Goal: Navigation & Orientation: Find specific page/section

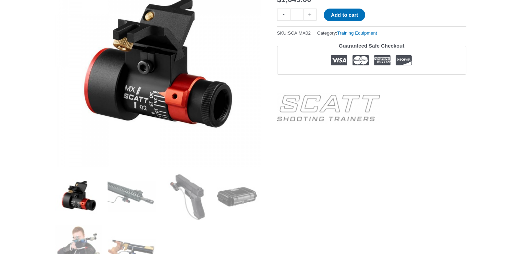
scroll to position [206, 0]
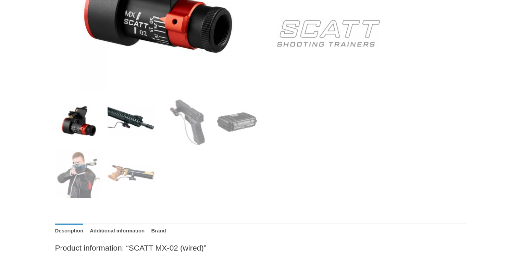
click at [128, 122] on img at bounding box center [132, 122] width 48 height 48
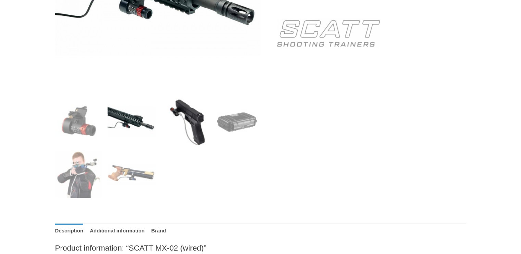
click at [195, 120] on img at bounding box center [184, 122] width 48 height 48
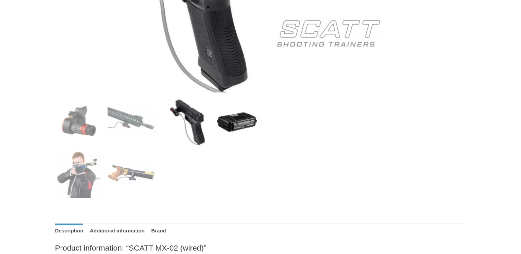
click at [245, 124] on img at bounding box center [237, 122] width 48 height 48
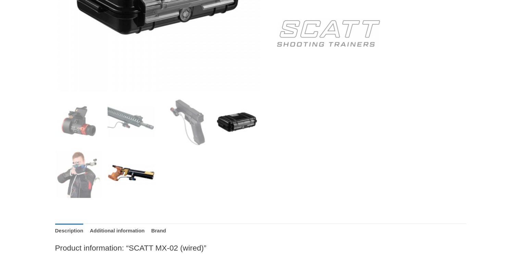
click at [139, 185] on img at bounding box center [132, 174] width 48 height 48
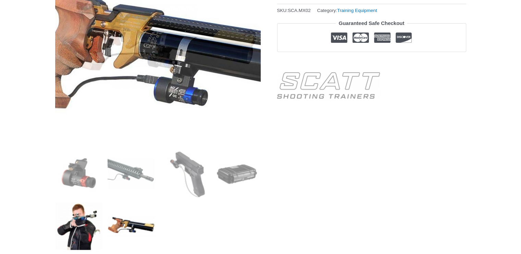
scroll to position [171, 0]
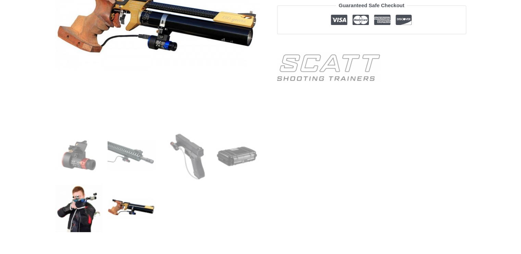
click at [75, 208] on img at bounding box center [79, 209] width 48 height 48
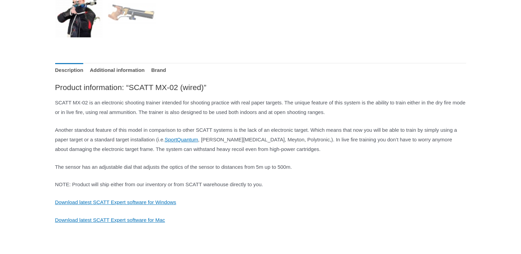
scroll to position [377, 0]
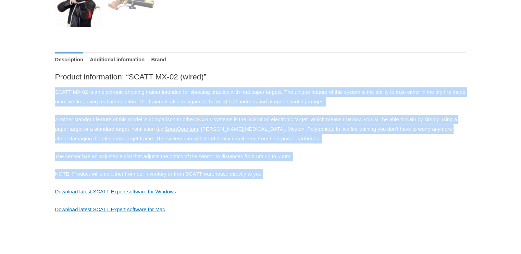
drag, startPoint x: 54, startPoint y: 91, endPoint x: 305, endPoint y: 169, distance: 262.5
drag, startPoint x: 305, startPoint y: 169, endPoint x: 289, endPoint y: 91, distance: 79.4
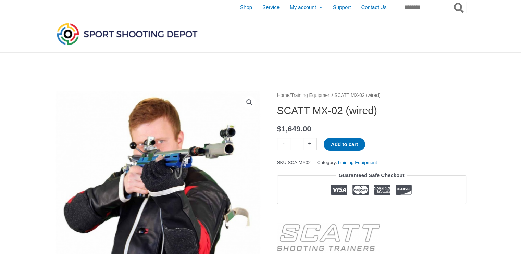
scroll to position [0, 0]
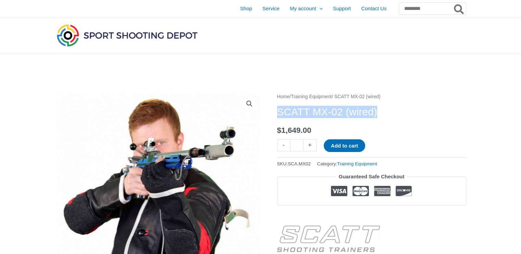
drag, startPoint x: 278, startPoint y: 111, endPoint x: 395, endPoint y: 117, distance: 117.0
click at [395, 117] on h1 "SCATT MX-02 (wired)" at bounding box center [371, 112] width 189 height 12
copy h1 "SCATT MX-02 (wired)"
click at [442, 107] on h1 "SCATT MX-02 (wired)" at bounding box center [371, 112] width 189 height 12
click at [240, 11] on span "Shop" at bounding box center [246, 8] width 12 height 17
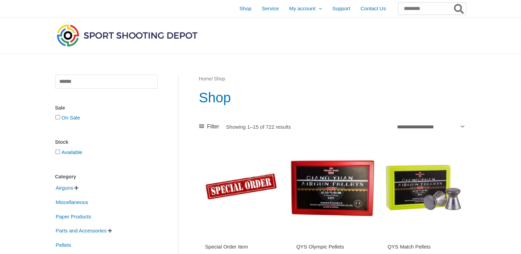
click at [403, 10] on input "Search for:" at bounding box center [431, 8] width 67 height 12
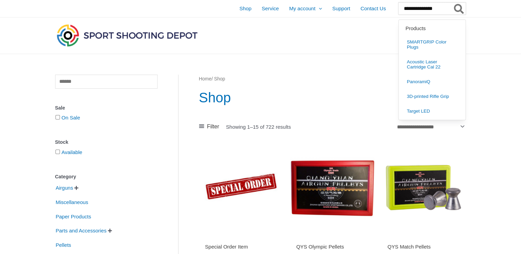
type input "**********"
click at [453, 2] on button "Search" at bounding box center [459, 8] width 13 height 12
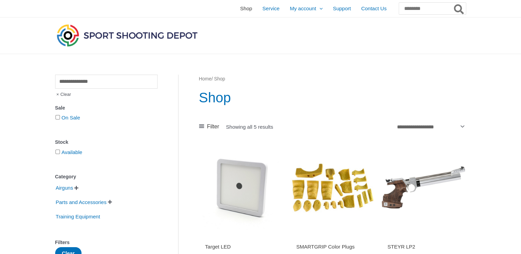
click at [240, 10] on span "Shop" at bounding box center [246, 8] width 12 height 17
click at [240, 8] on span "Shop" at bounding box center [246, 8] width 12 height 17
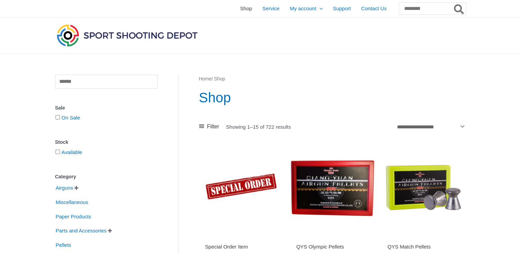
click at [240, 10] on span "Shop" at bounding box center [246, 8] width 12 height 17
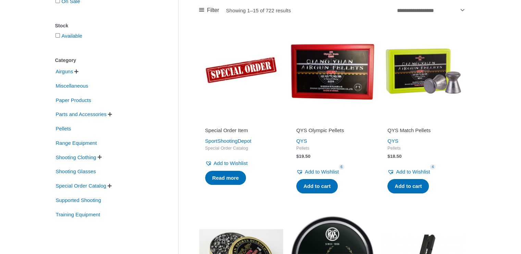
scroll to position [137, 0]
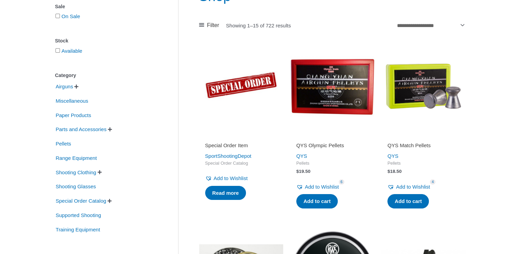
scroll to position [171, 0]
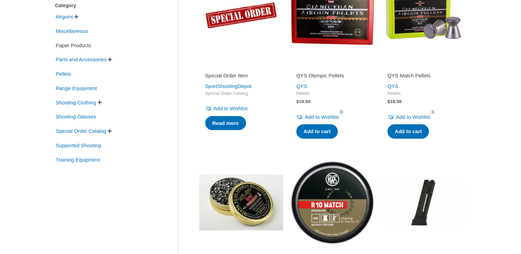
click at [78, 47] on span "Paper Products" at bounding box center [73, 46] width 37 height 12
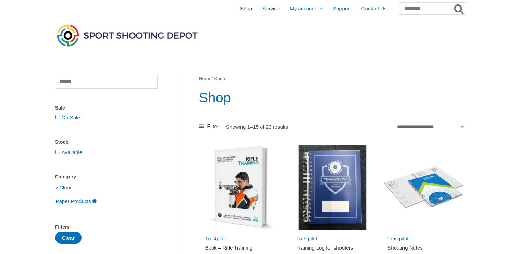
click at [240, 10] on span "Shop" at bounding box center [246, 8] width 12 height 17
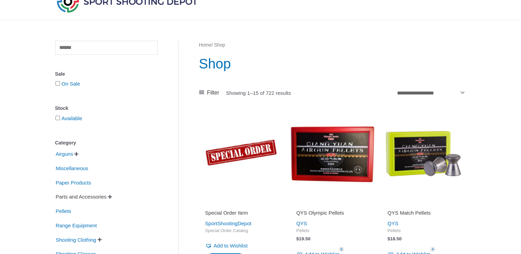
scroll to position [34, 0]
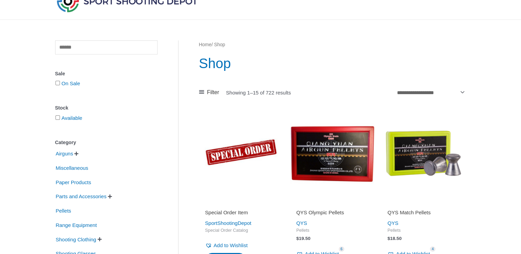
click at [76, 153] on span " " at bounding box center [76, 153] width 5 height 5
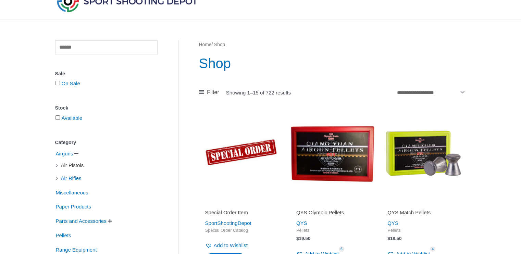
click at [77, 166] on span "Air Pistols" at bounding box center [72, 166] width 24 height 12
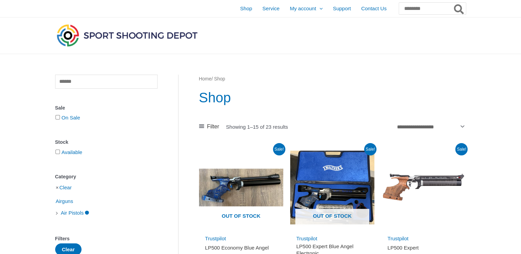
click at [104, 33] on img at bounding box center [127, 35] width 144 height 25
